Goal: Find specific page/section: Find specific page/section

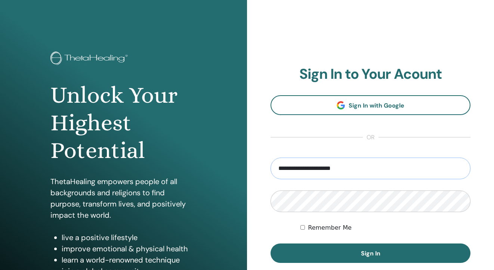
type input "**********"
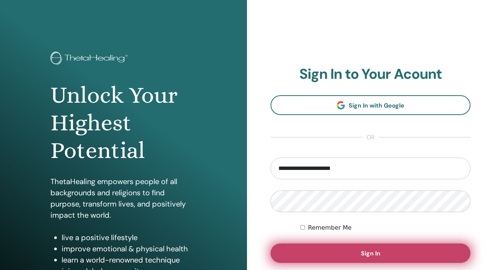
click at [358, 256] on button "Sign In" at bounding box center [371, 253] width 200 height 19
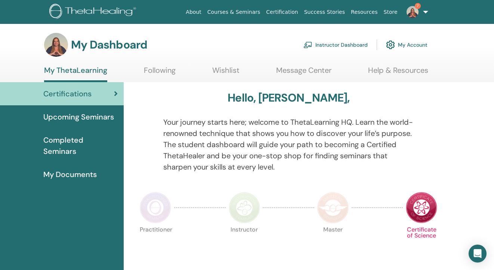
click at [426, 13] on link "7" at bounding box center [416, 12] width 31 height 24
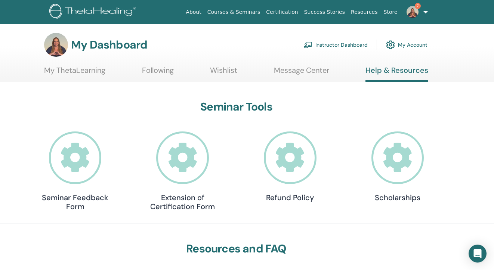
click at [416, 155] on icon at bounding box center [397, 158] width 53 height 53
